Goal: Task Accomplishment & Management: Use online tool/utility

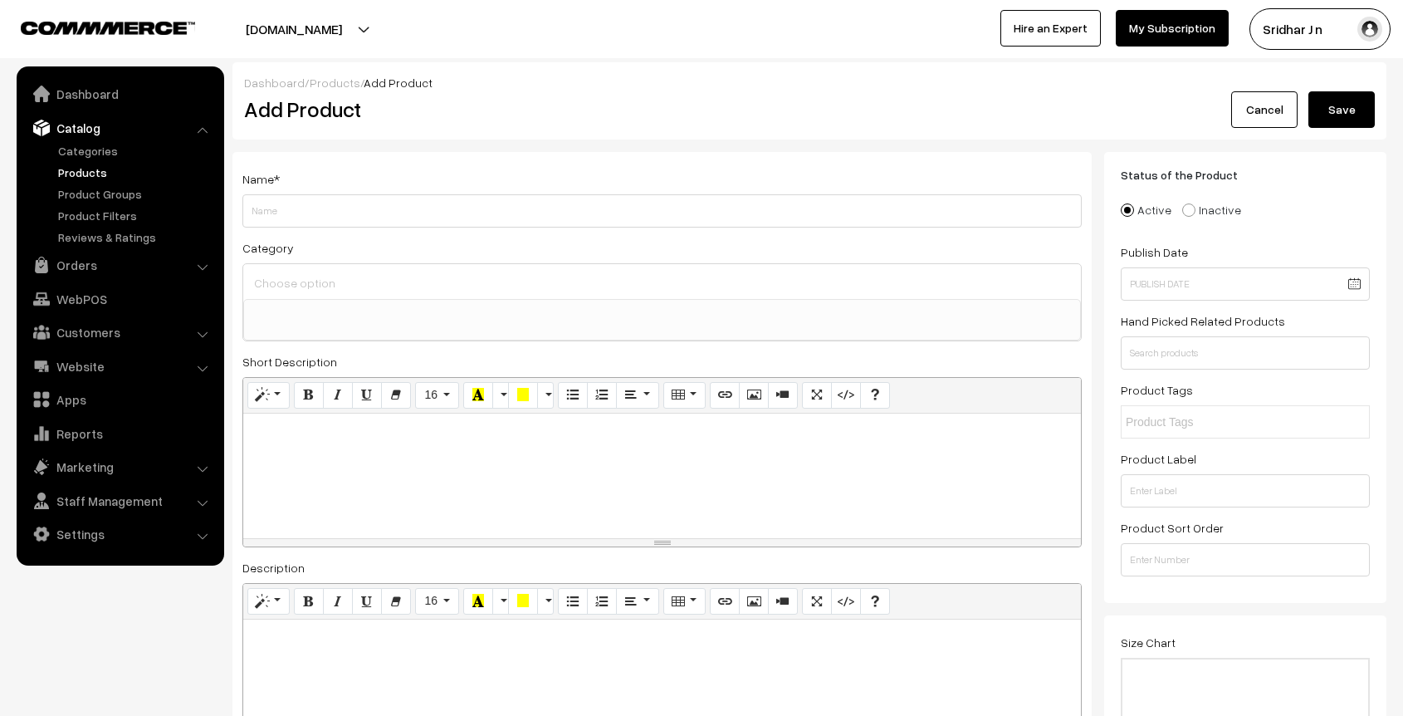
select select
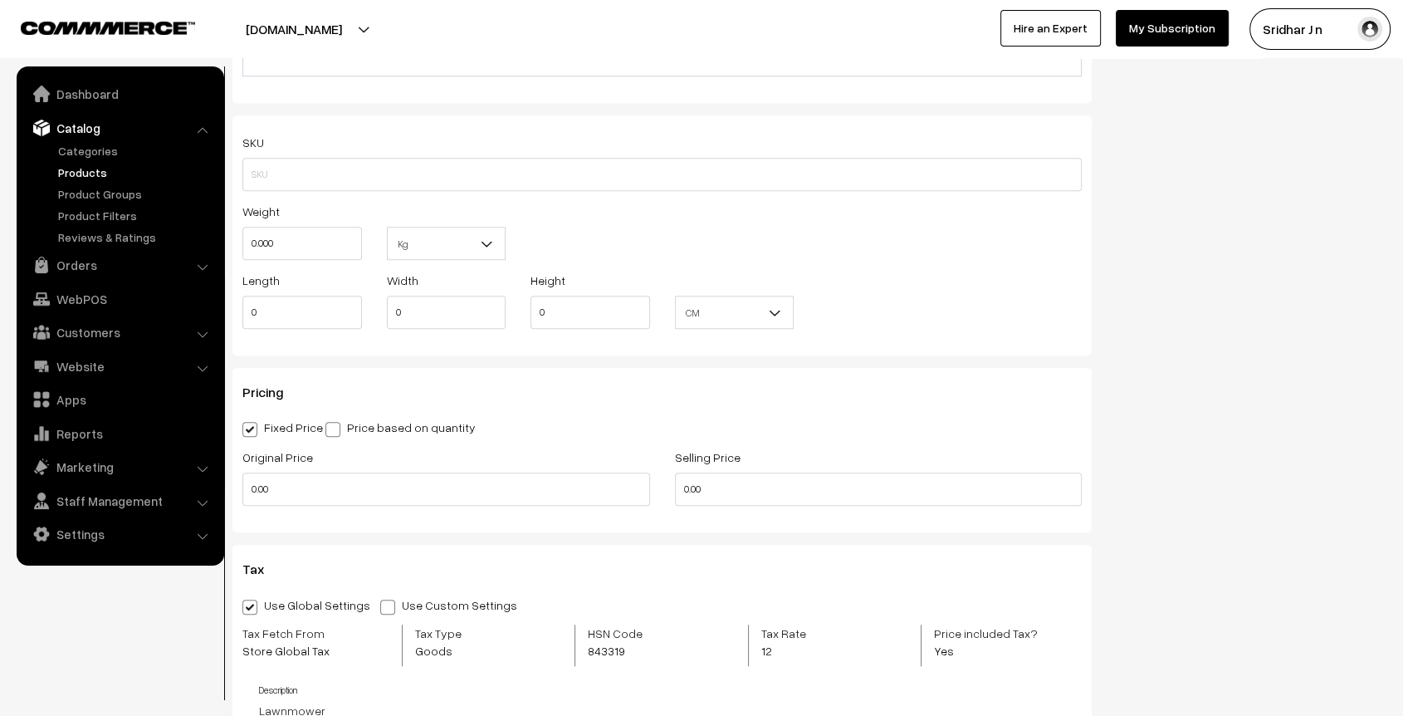
scroll to position [737, 0]
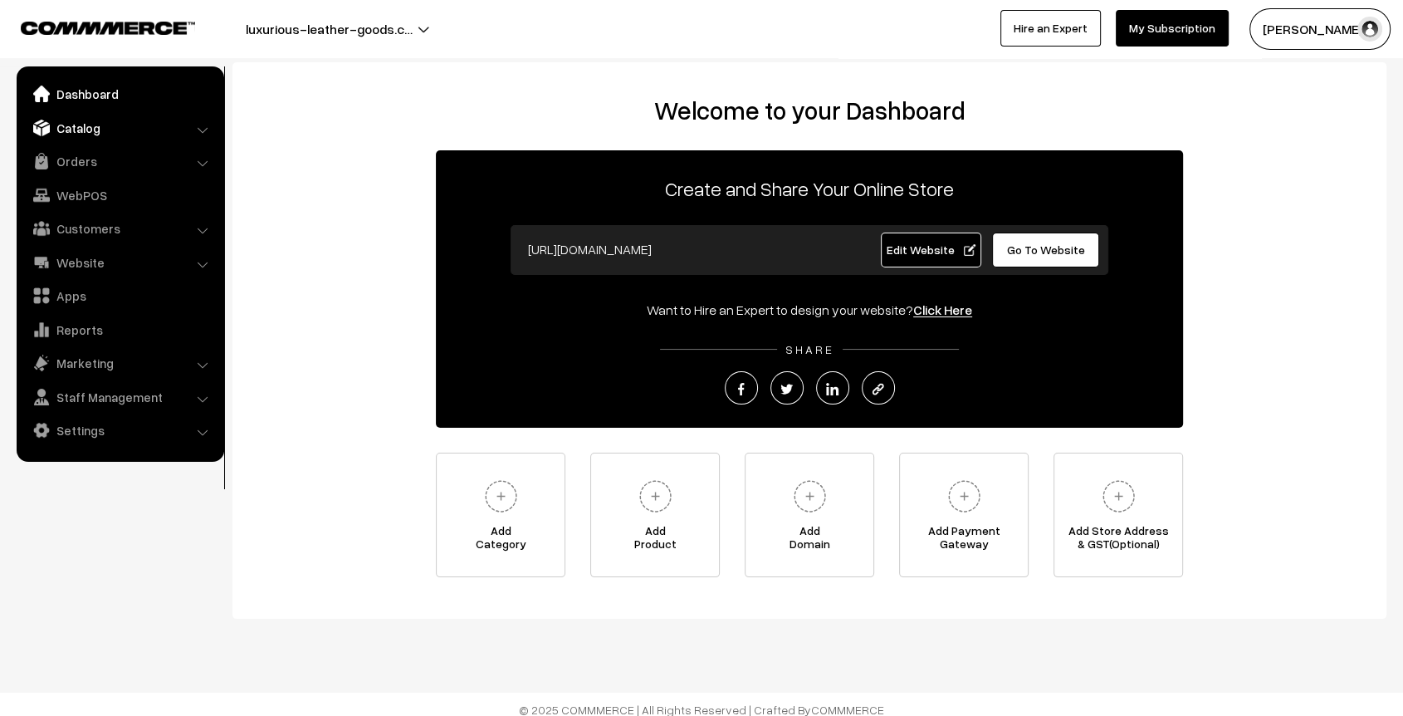
click at [106, 129] on link "Catalog" at bounding box center [120, 128] width 198 height 30
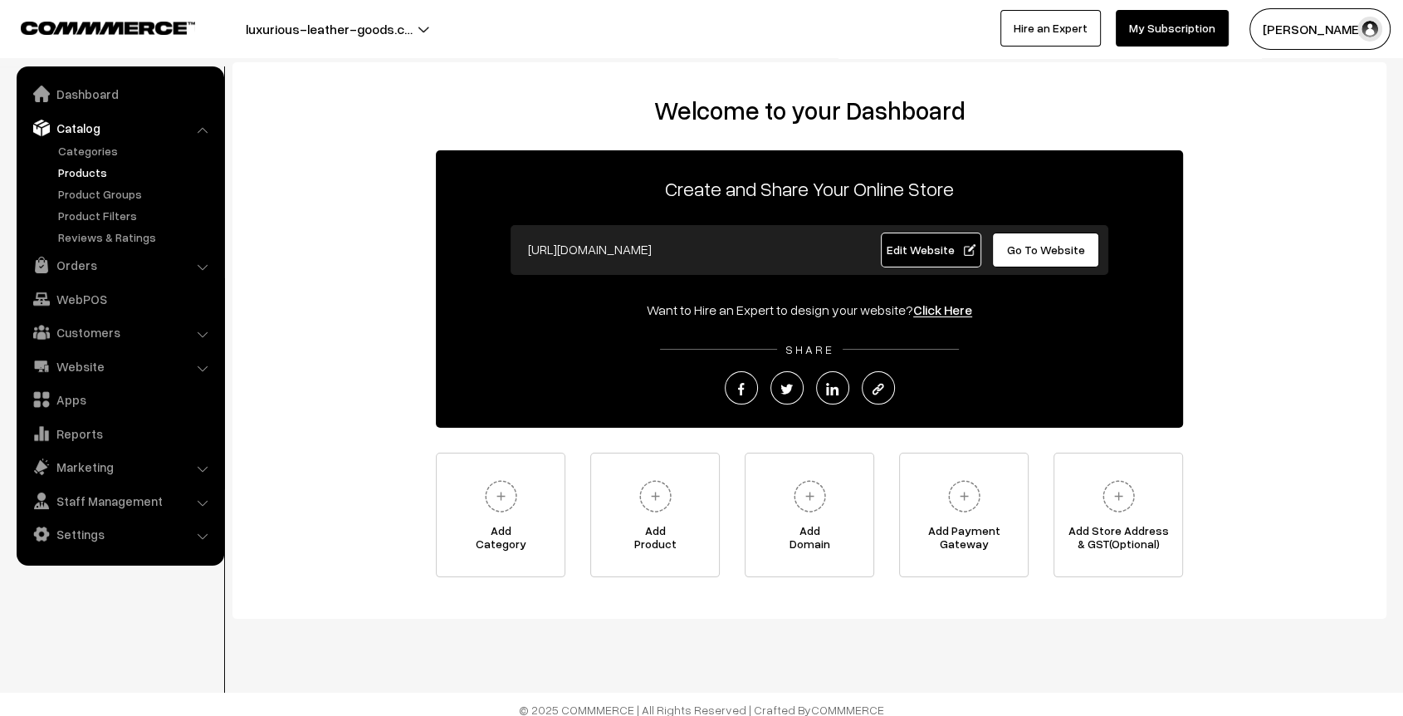
click at [100, 167] on link "Products" at bounding box center [136, 172] width 164 height 17
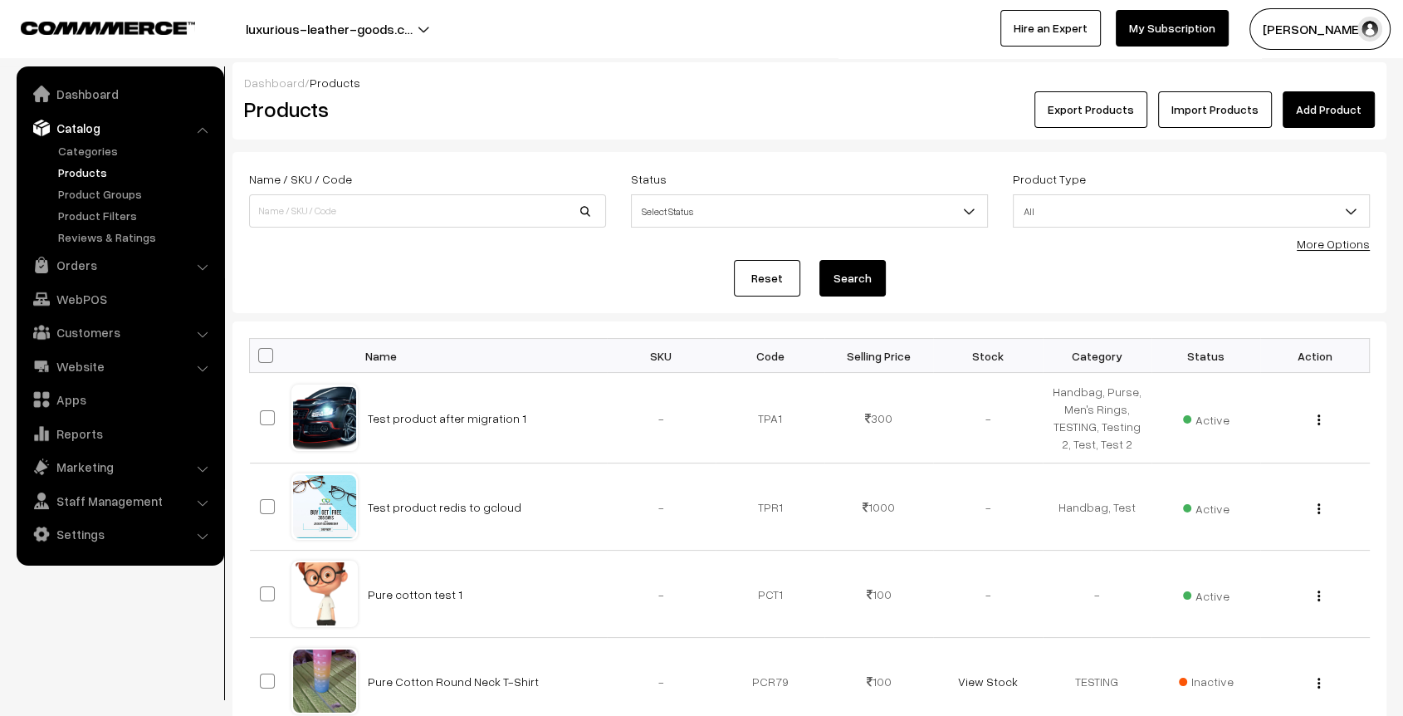
click at [1309, 112] on link "Add Product" at bounding box center [1329, 109] width 92 height 37
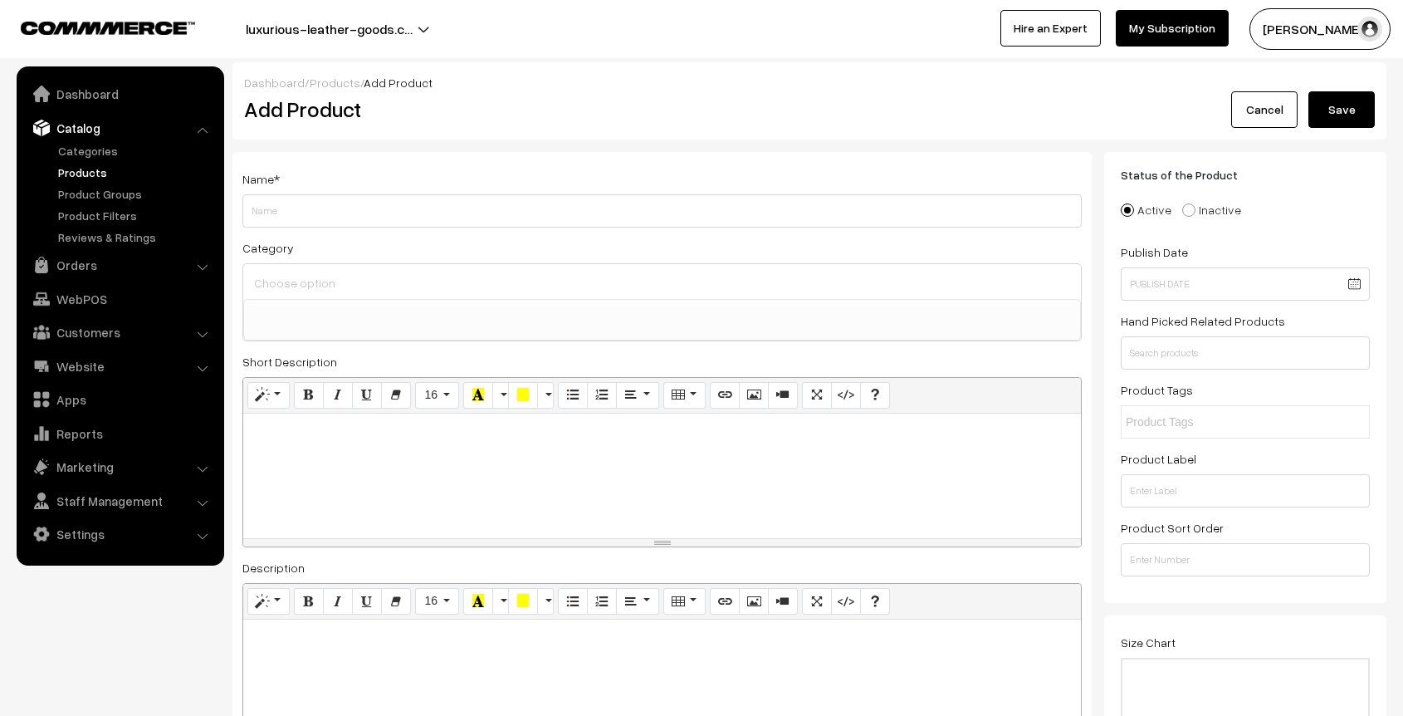
select select
click at [497, 217] on input "Weight" at bounding box center [661, 210] width 839 height 33
type input "Test Product 1"
click at [1339, 115] on button "Save" at bounding box center [1342, 109] width 66 height 37
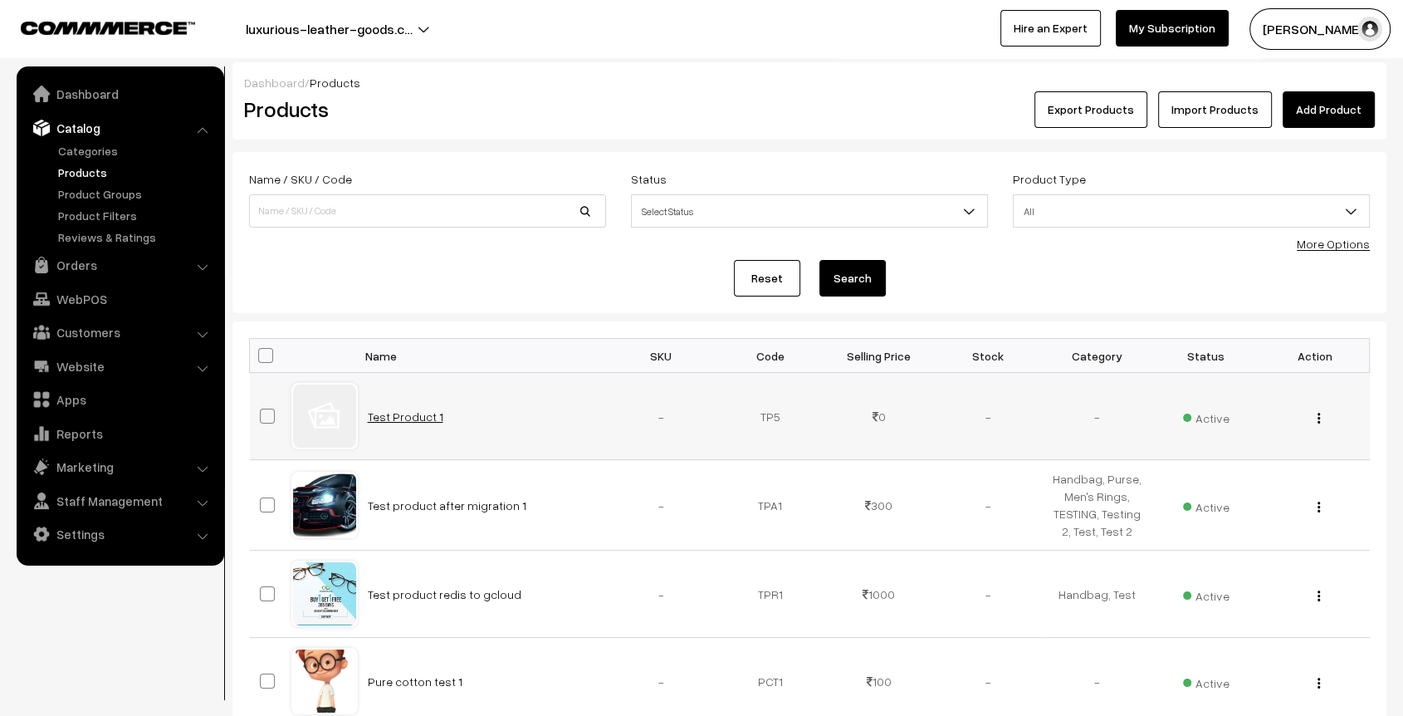
click at [407, 414] on link "Test Product 1" at bounding box center [406, 416] width 76 height 14
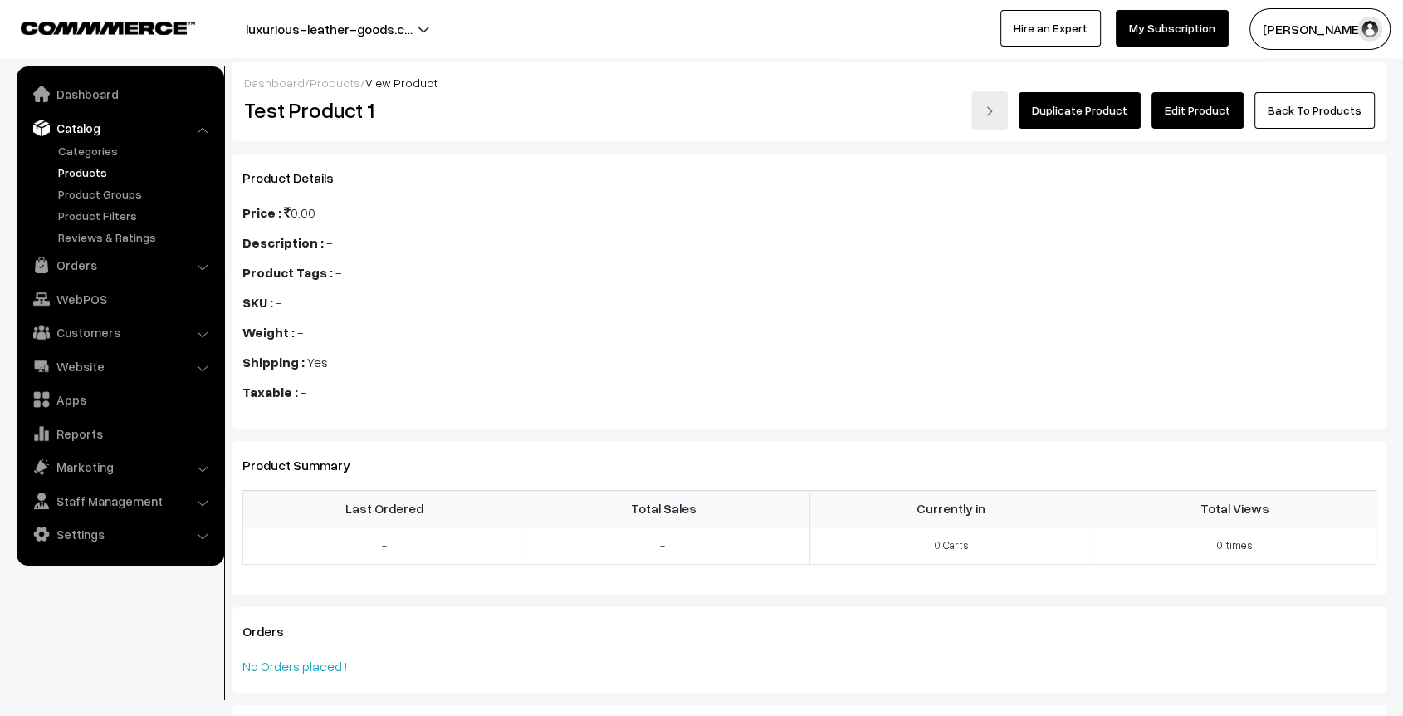
click at [104, 135] on link "Catalog" at bounding box center [120, 128] width 198 height 30
click at [86, 174] on link "Products" at bounding box center [136, 172] width 164 height 17
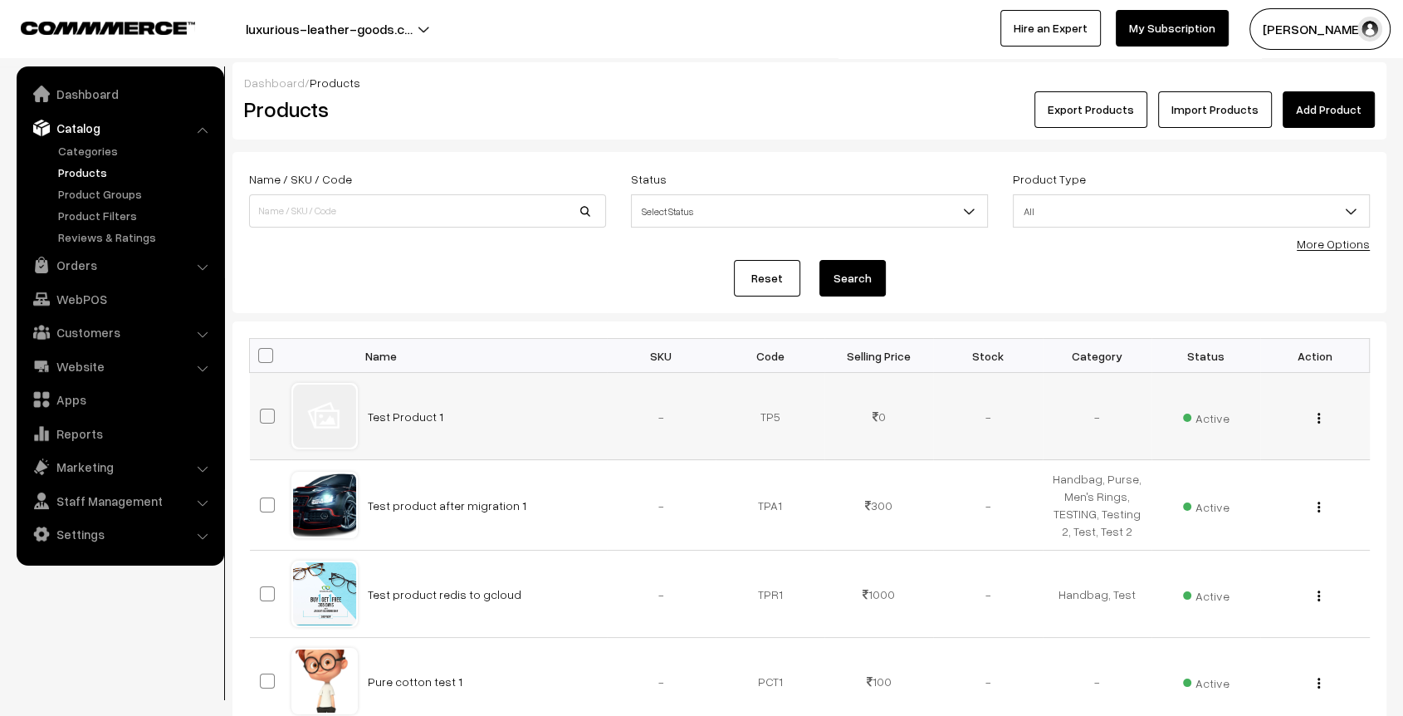
click at [1318, 418] on img "button" at bounding box center [1319, 418] width 2 height 11
click at [1241, 511] on link "Delete" at bounding box center [1244, 515] width 141 height 37
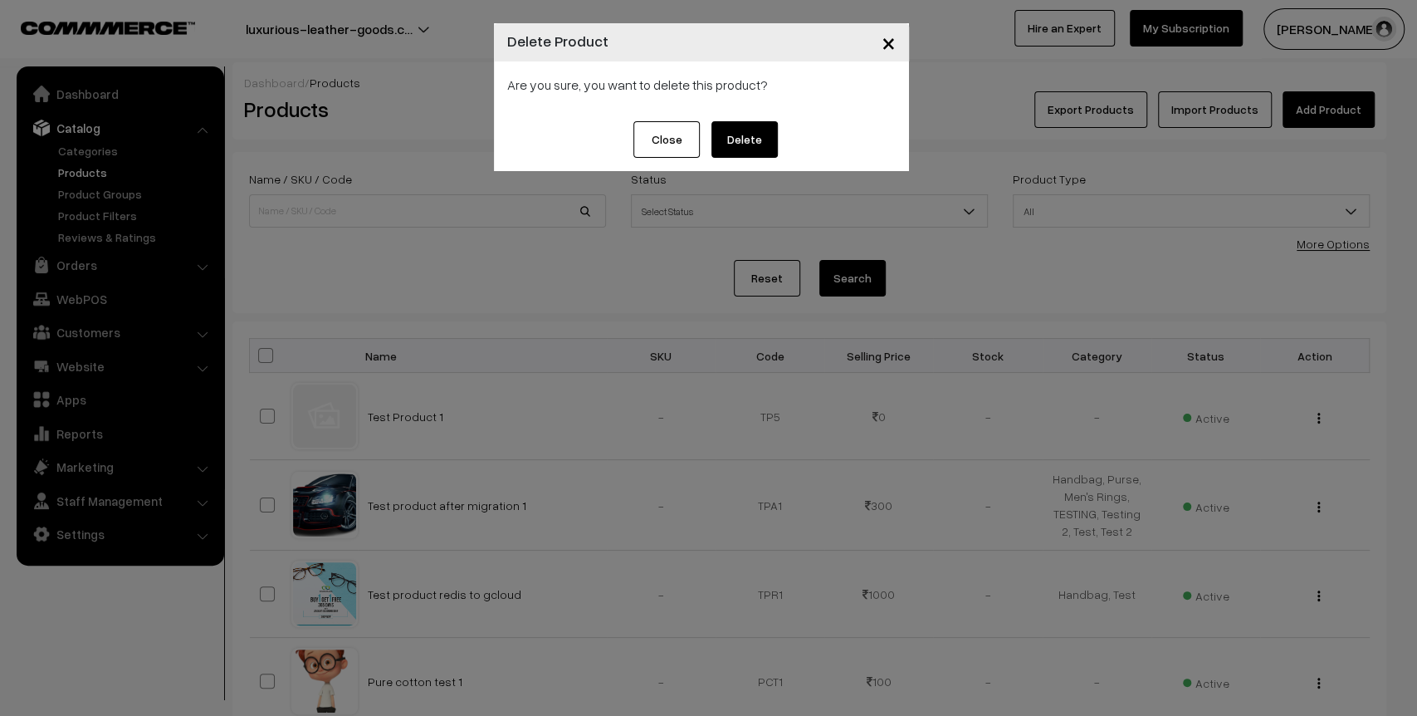
click at [772, 141] on button "Delete" at bounding box center [745, 139] width 66 height 37
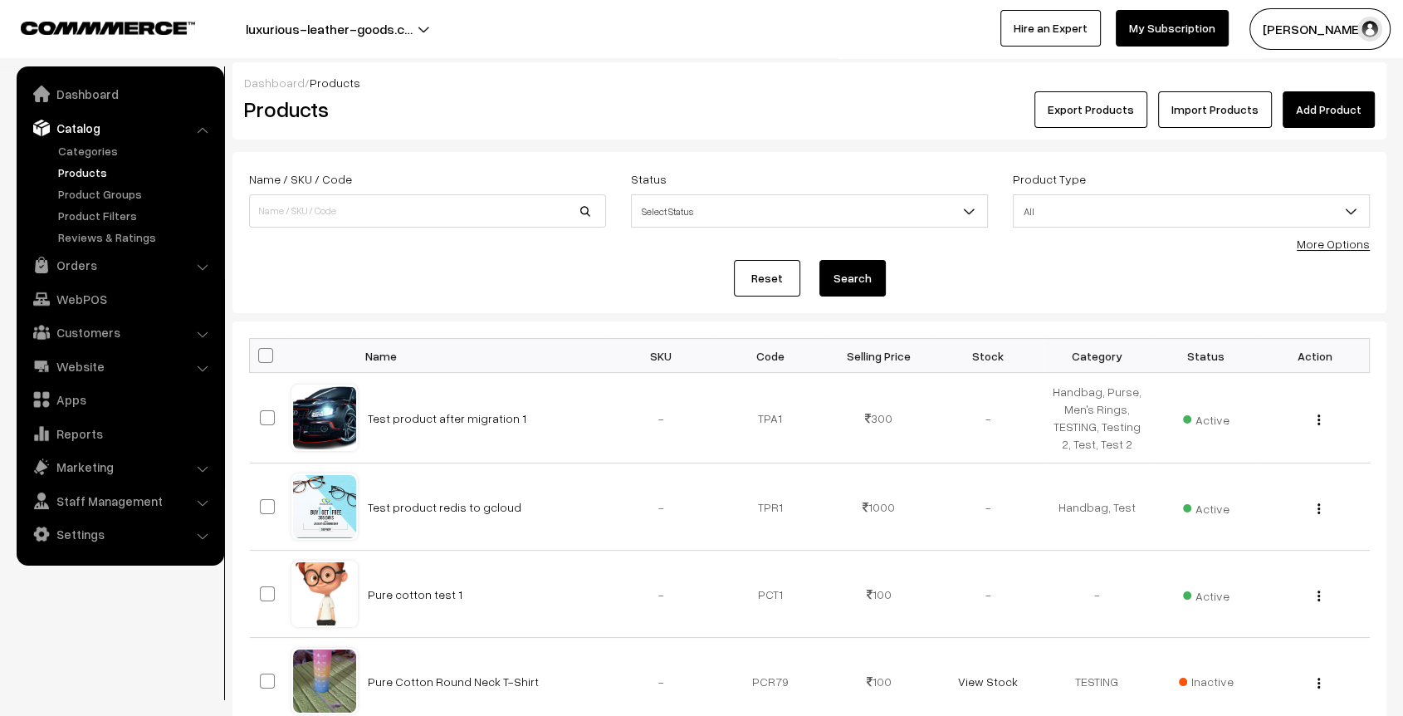
click at [1322, 117] on link "Add Product" at bounding box center [1329, 109] width 92 height 37
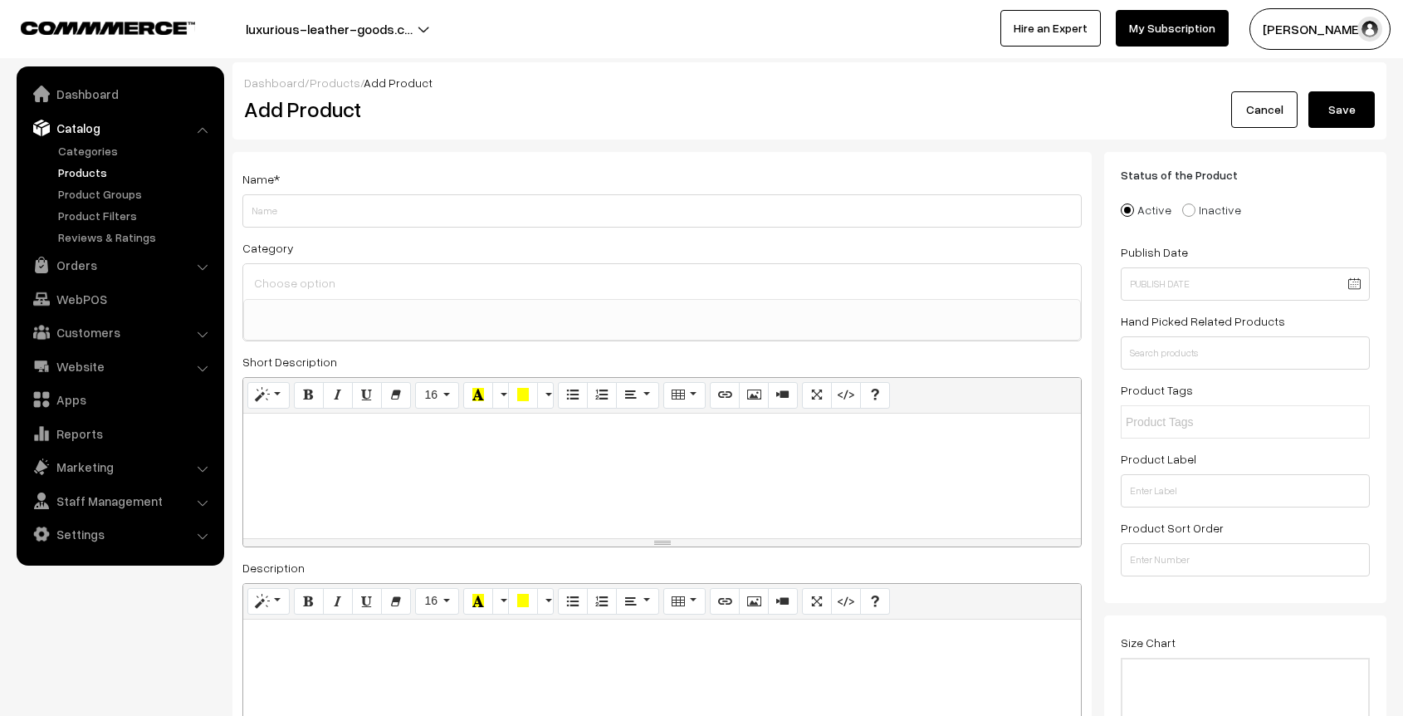
select select
click at [638, 198] on input "Weight" at bounding box center [661, 210] width 839 height 33
type input "Test Product 1"
click at [1343, 113] on button "Save" at bounding box center [1342, 109] width 66 height 37
